Goal: Check status: Check status

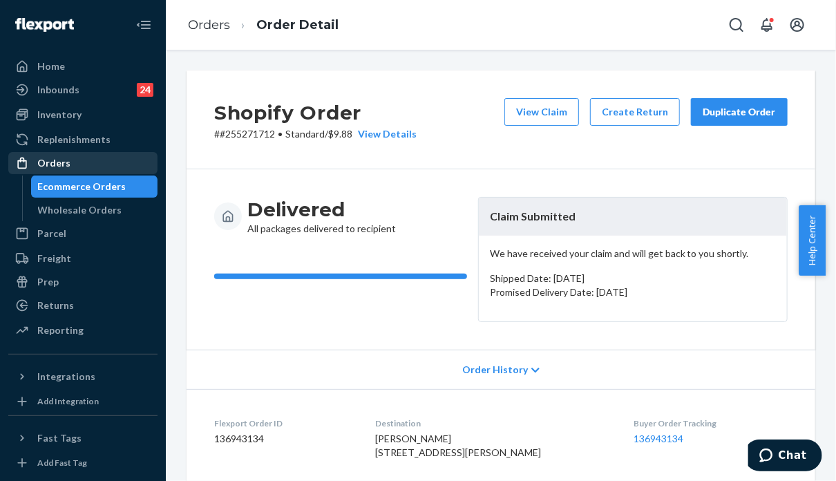
click at [64, 160] on div "Orders" at bounding box center [53, 163] width 33 height 14
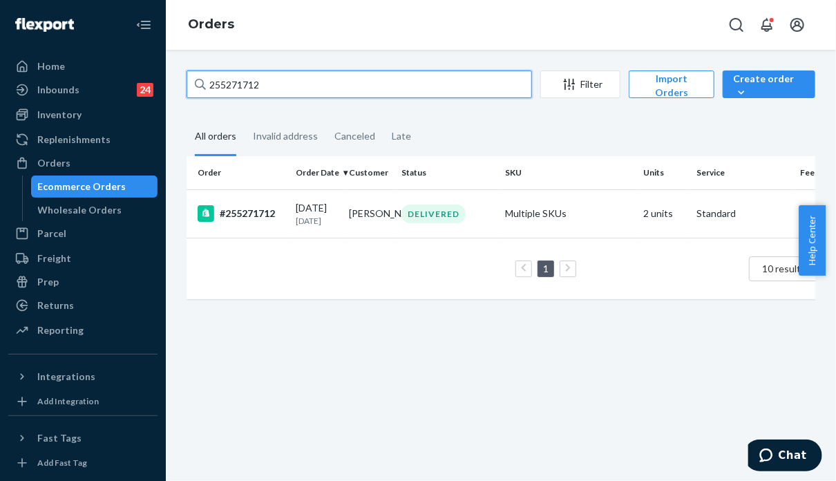
drag, startPoint x: 238, startPoint y: 88, endPoint x: 205, endPoint y: 86, distance: 32.5
click at [205, 86] on div "255271712" at bounding box center [360, 84] width 346 height 28
paste input "#255269736"
type input "#255269736"
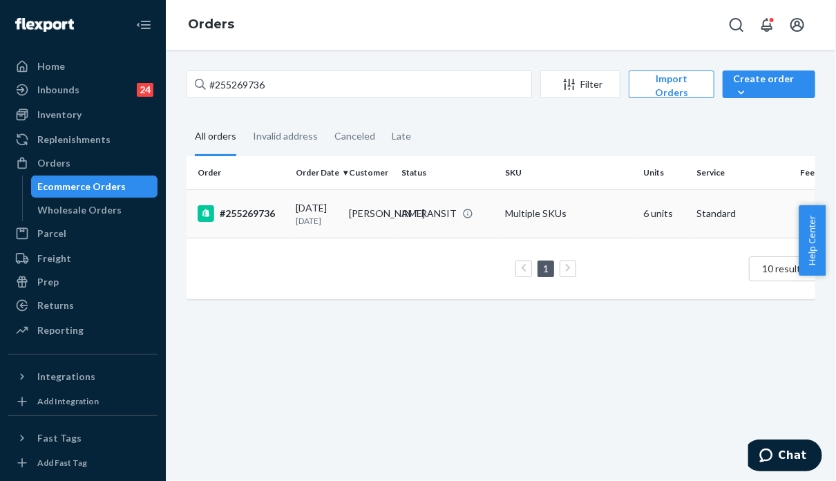
click at [569, 220] on td "Multiple SKUs" at bounding box center [569, 213] width 138 height 48
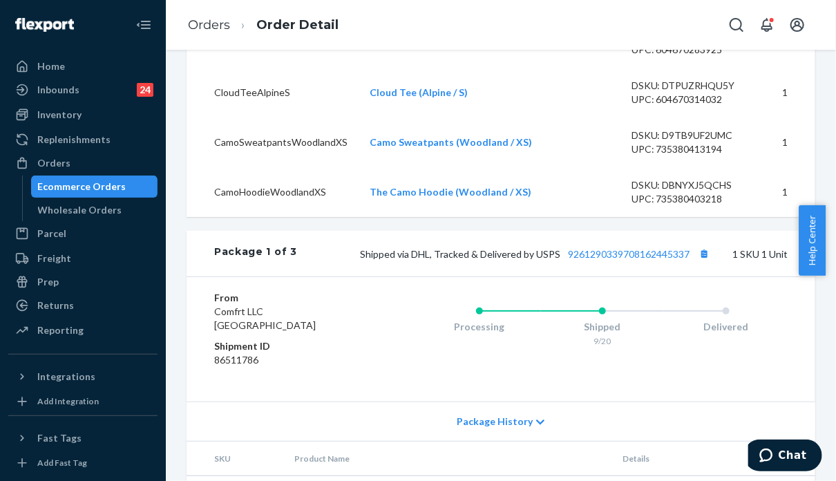
scroll to position [623, 0]
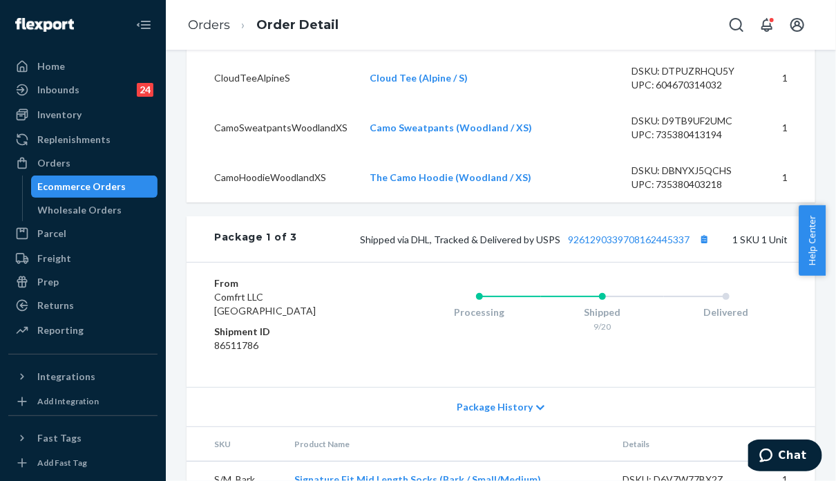
click at [696, 203] on td "DSKU: DBNYXJ5QCHS UPC: 735380403218" at bounding box center [690, 178] width 138 height 50
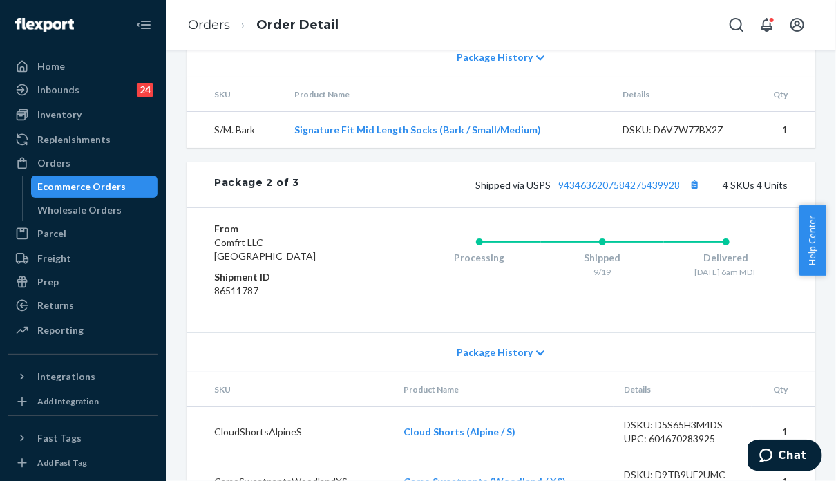
scroll to position [969, 0]
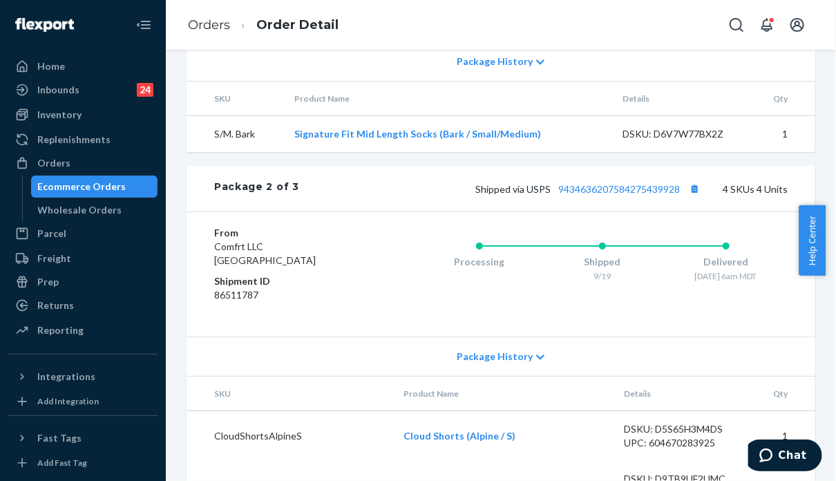
click at [722, 376] on div "Package History" at bounding box center [501, 356] width 629 height 39
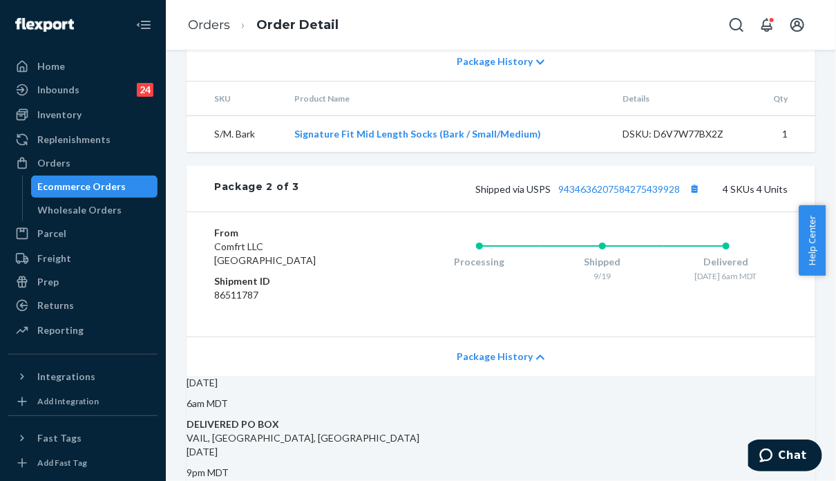
drag, startPoint x: 829, startPoint y: 187, endPoint x: 826, endPoint y: 146, distance: 41.6
click at [826, 146] on body "Home Inbounds 24 Shipping Plans Problems 24 Inventory Products Replenishments O…" at bounding box center [418, 240] width 836 height 481
drag, startPoint x: 832, startPoint y: 207, endPoint x: 832, endPoint y: 179, distance: 28.3
click at [832, 179] on body "Home Inbounds 24 Shipping Plans Problems 24 Inventory Products Replenishments O…" at bounding box center [418, 240] width 836 height 481
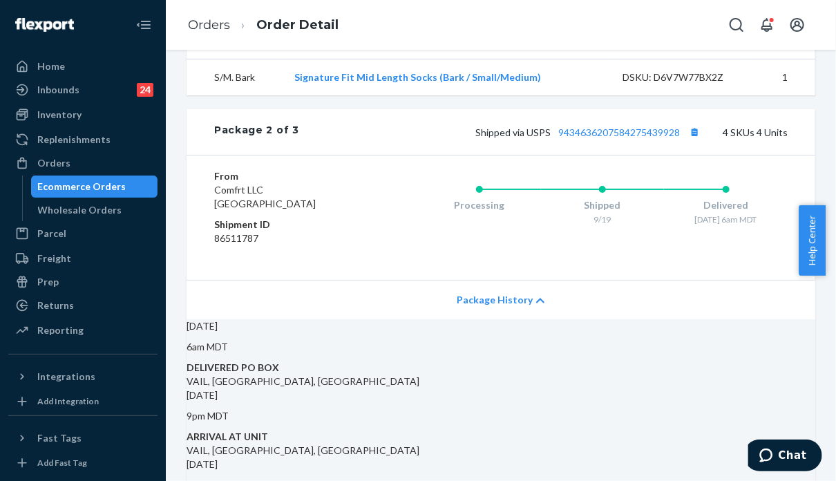
scroll to position [1017, 0]
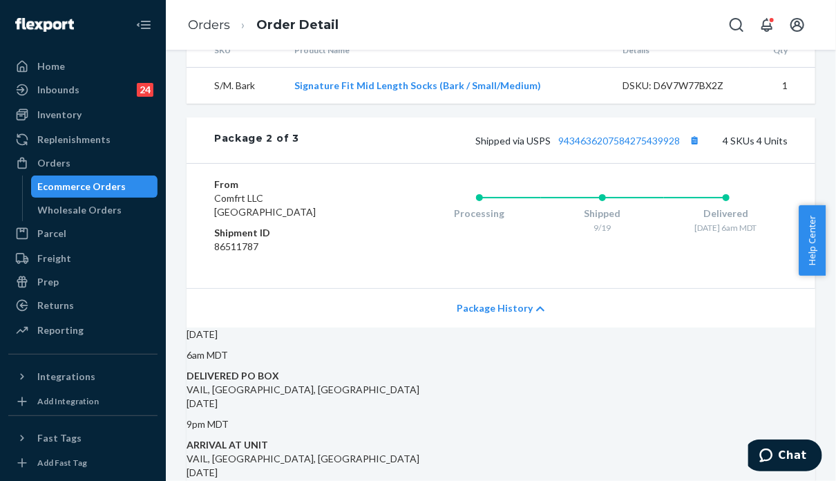
click at [740, 288] on div "From Comfrt LLC [GEOGRAPHIC_DATA] Shipment ID 86511787 Processing Shipped 9/19 …" at bounding box center [501, 225] width 629 height 125
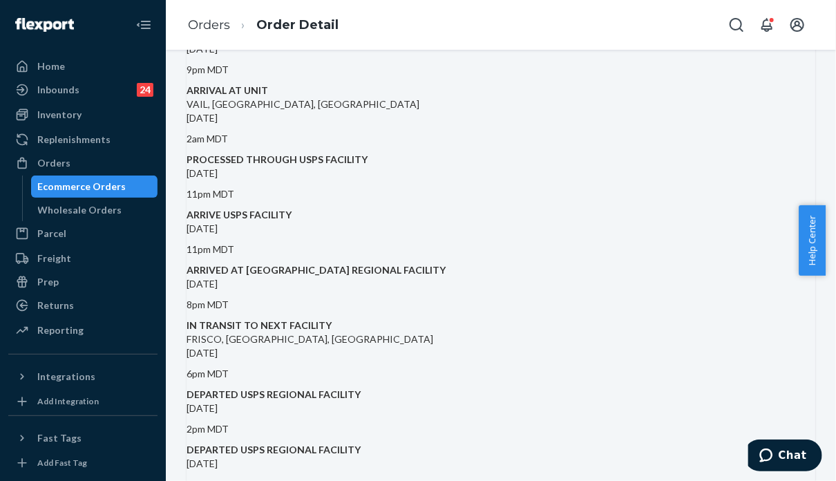
scroll to position [1432, 0]
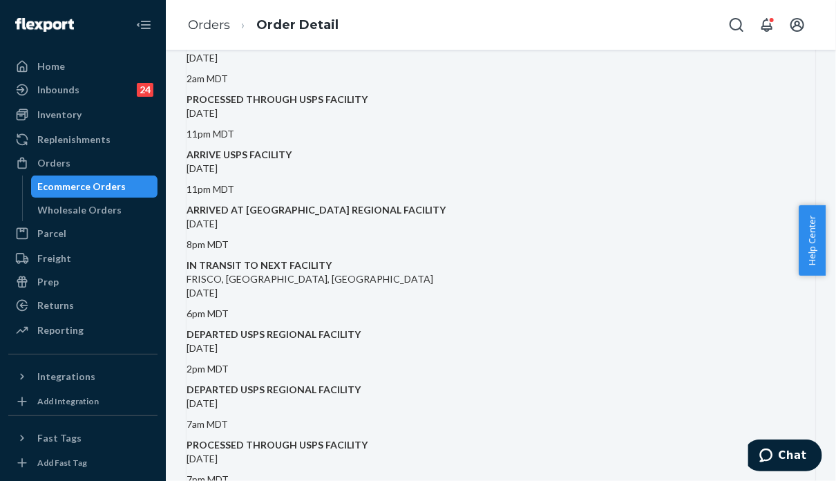
drag, startPoint x: 829, startPoint y: 272, endPoint x: 825, endPoint y: 238, distance: 34.2
click at [825, 238] on div "Help Center" at bounding box center [817, 240] width 37 height 70
drag, startPoint x: 832, startPoint y: 261, endPoint x: 827, endPoint y: 242, distance: 19.9
click at [827, 242] on div "Help Center" at bounding box center [817, 240] width 37 height 70
click at [828, 271] on div "Help Center" at bounding box center [817, 240] width 37 height 70
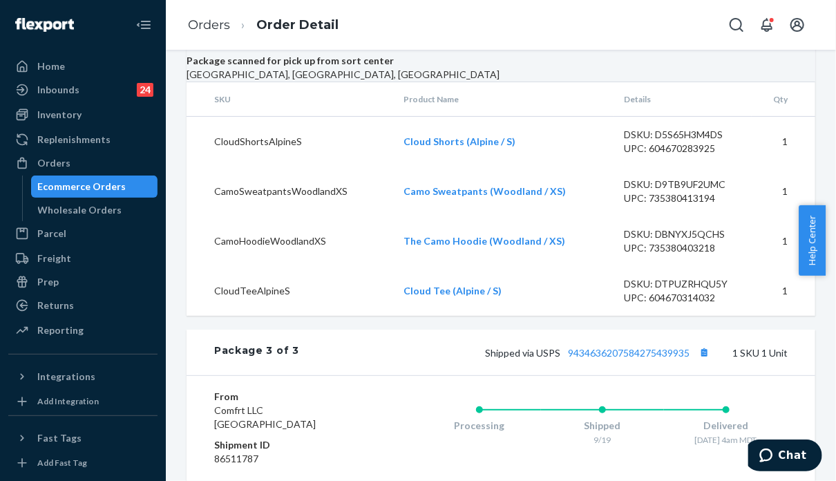
scroll to position [2732, 0]
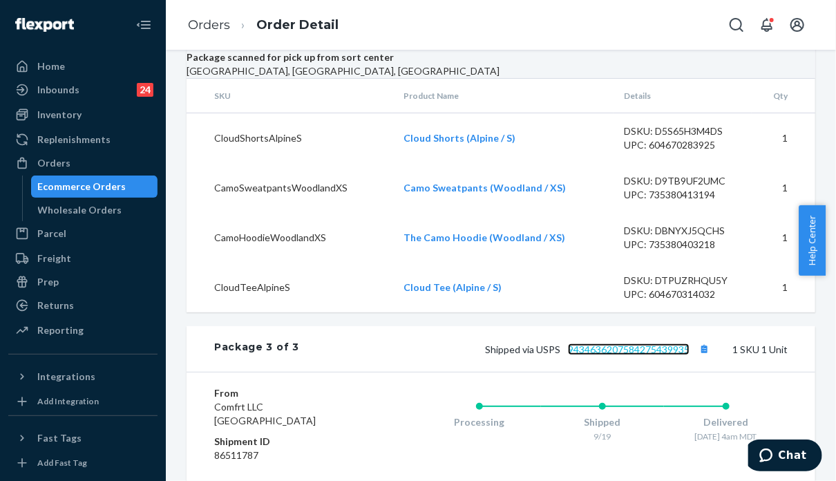
click at [621, 344] on link "9434636207584275439935" at bounding box center [629, 350] width 122 height 12
click at [755, 372] on div "From Comfrt LLC [GEOGRAPHIC_DATA] Shipment ID 86511787 Processing Shipped 9/19 …" at bounding box center [501, 434] width 629 height 125
drag, startPoint x: 527, startPoint y: 208, endPoint x: 681, endPoint y: 206, distance: 153.5
click at [681, 344] on span "Shipped via USPS 9434636207584275439935" at bounding box center [599, 350] width 228 height 12
copy span "USPS 9434636207584275439935"
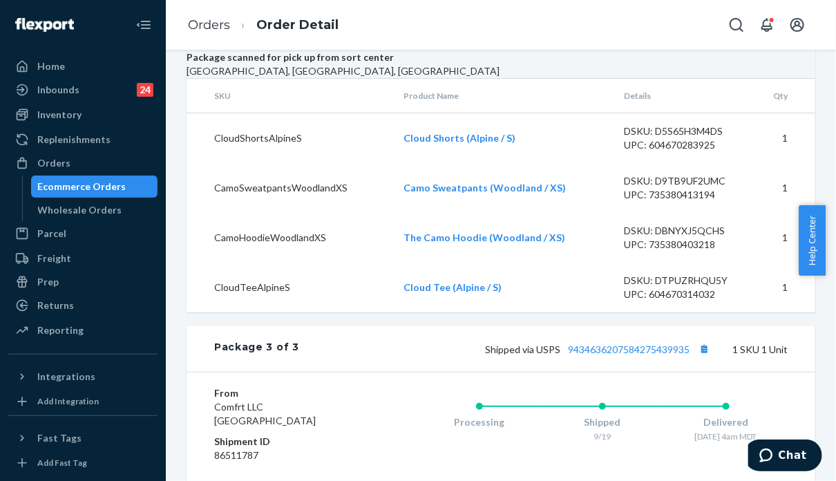
click at [744, 386] on div "Processing Shipped 9/19 Delivered [DATE] 4am MDT" at bounding box center [575, 434] width 426 height 97
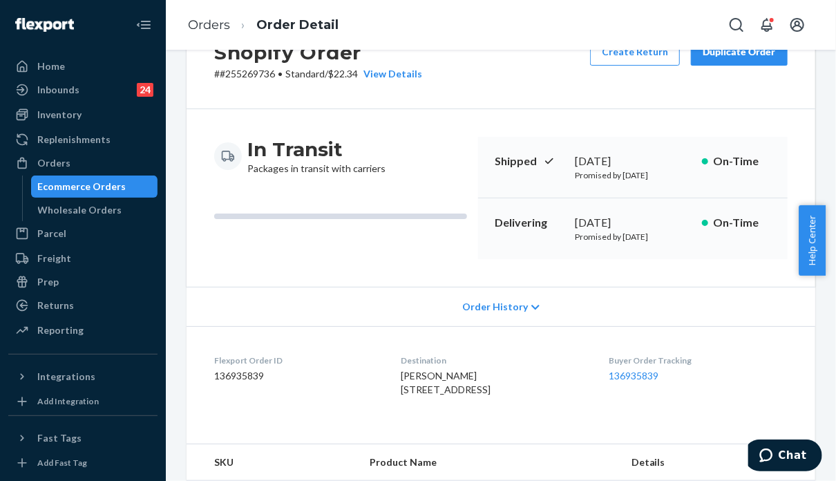
scroll to position [0, 0]
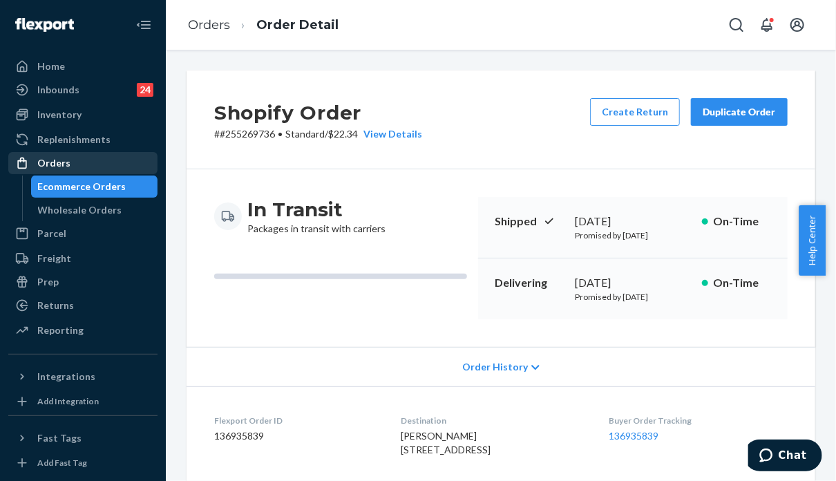
click at [95, 157] on div "Orders" at bounding box center [83, 162] width 147 height 19
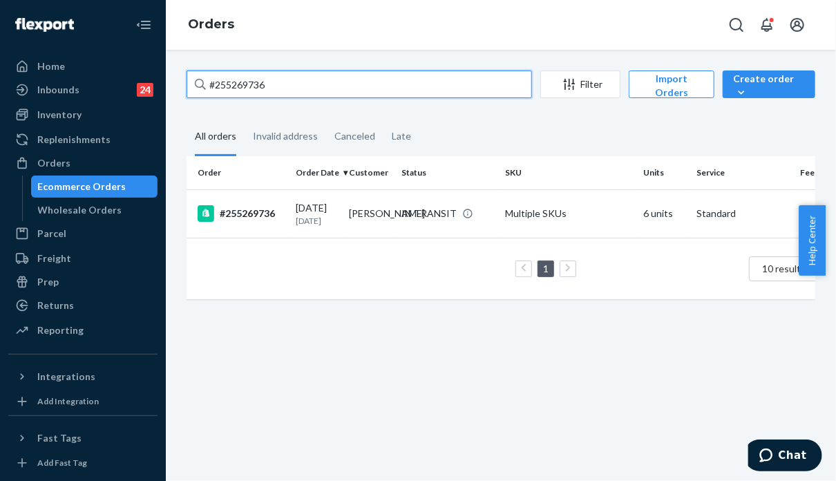
drag, startPoint x: 278, startPoint y: 83, endPoint x: 200, endPoint y: 81, distance: 78.1
click at [200, 81] on div "#255269736" at bounding box center [360, 84] width 346 height 28
paste input "255181887"
type input "255181887"
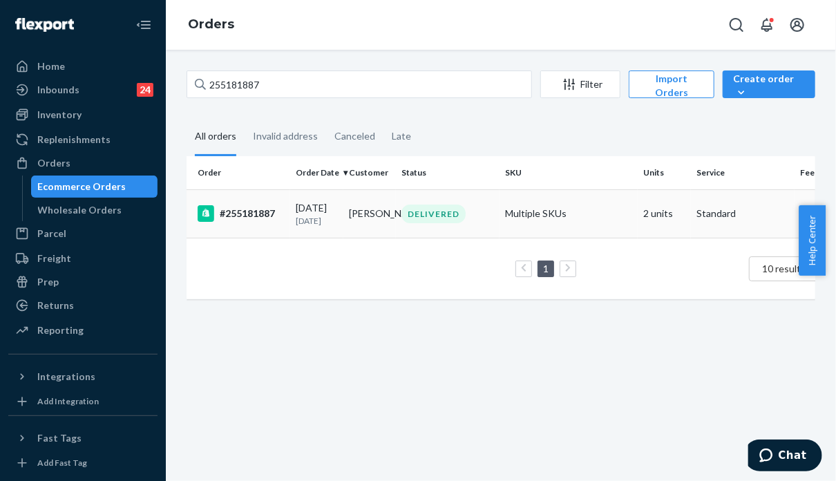
click at [579, 238] on td "Multiple SKUs" at bounding box center [569, 213] width 138 height 48
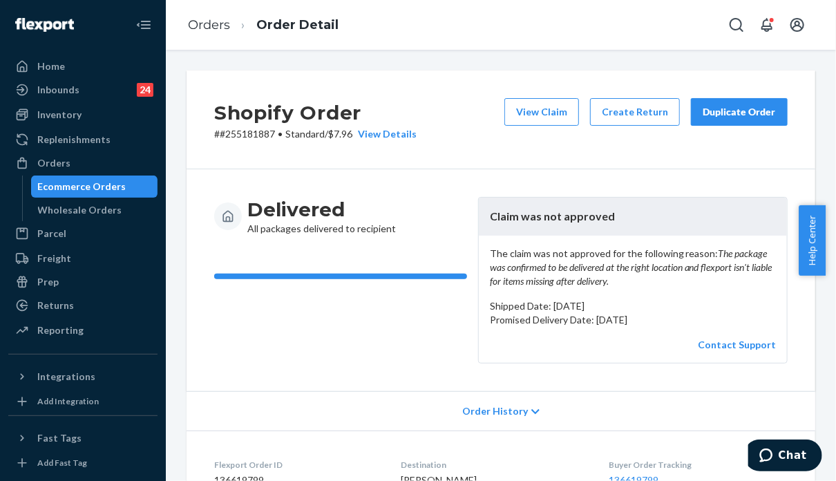
click at [745, 109] on div "Duplicate Order" at bounding box center [739, 112] width 73 height 14
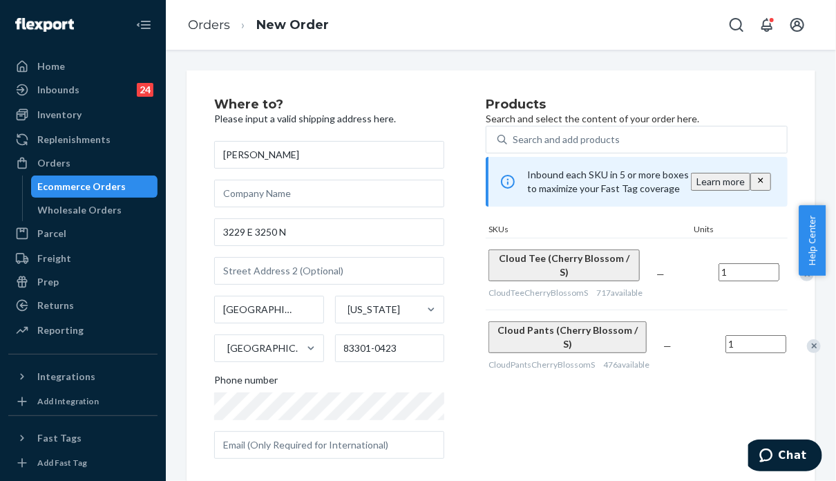
click at [729, 80] on div "Where to? Please input a valid shipping address here. [PERSON_NAME] [STREET_ADD…" at bounding box center [501, 384] width 629 height 628
